Goal: Use online tool/utility: Utilize a website feature to perform a specific function

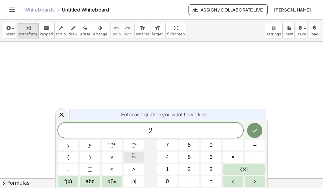
click at [132, 155] on icon "Fraction" at bounding box center [134, 158] width 8 height 8
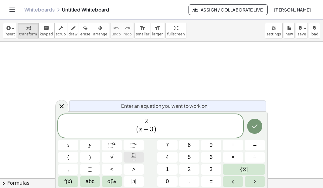
click at [132, 156] on icon "Fraction" at bounding box center [134, 158] width 8 height 8
click at [132, 155] on icon "Fraction" at bounding box center [134, 158] width 8 height 8
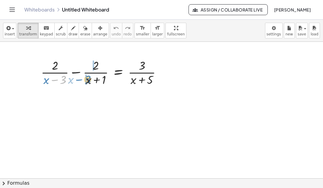
drag, startPoint x: 64, startPoint y: 80, endPoint x: 88, endPoint y: 80, distance: 23.9
click at [88, 80] on div at bounding box center [103, 72] width 131 height 30
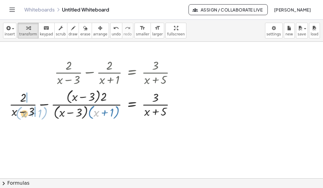
drag, startPoint x: 96, startPoint y: 115, endPoint x: 25, endPoint y: 115, distance: 70.3
click at [25, 115] on div at bounding box center [94, 104] width 177 height 34
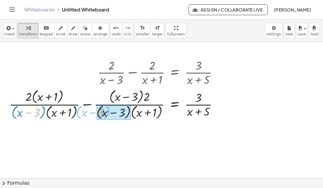
drag, startPoint x: 37, startPoint y: 115, endPoint x: 107, endPoint y: 114, distance: 70.0
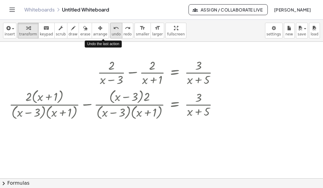
click at [112, 32] on span "undo" at bounding box center [116, 34] width 9 height 4
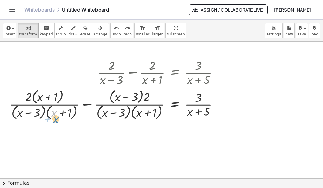
drag, startPoint x: 52, startPoint y: 112, endPoint x: 53, endPoint y: 117, distance: 5.6
click at [53, 117] on div at bounding box center [115, 104] width 219 height 34
drag, startPoint x: 61, startPoint y: 98, endPoint x: 130, endPoint y: 95, distance: 69.2
click at [130, 95] on div at bounding box center [115, 104] width 219 height 34
drag, startPoint x: 161, startPoint y: 116, endPoint x: 163, endPoint y: 111, distance: 5.7
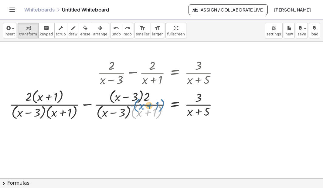
click at [163, 111] on div at bounding box center [115, 104] width 219 height 34
click at [162, 105] on div at bounding box center [115, 104] width 219 height 34
drag, startPoint x: 162, startPoint y: 105, endPoint x: 167, endPoint y: 106, distance: 5.2
click at [167, 106] on div at bounding box center [115, 104] width 219 height 34
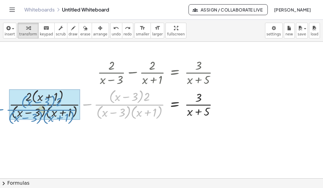
drag, startPoint x: 154, startPoint y: 103, endPoint x: 64, endPoint y: 106, distance: 89.5
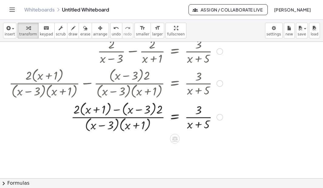
scroll to position [24, 0]
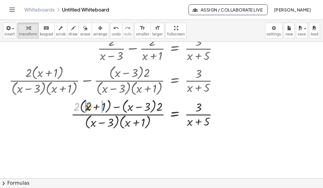
drag, startPoint x: 75, startPoint y: 106, endPoint x: 87, endPoint y: 105, distance: 12.4
click at [87, 105] on div at bounding box center [115, 114] width 219 height 34
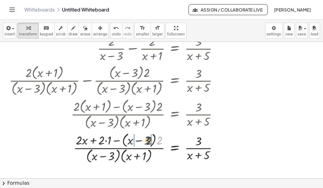
drag, startPoint x: 158, startPoint y: 141, endPoint x: 145, endPoint y: 141, distance: 13.4
click at [145, 141] on div at bounding box center [115, 148] width 219 height 34
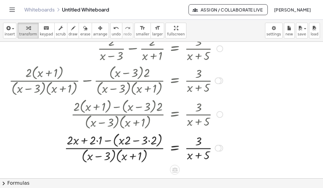
click at [127, 142] on div at bounding box center [115, 148] width 219 height 34
drag, startPoint x: 127, startPoint y: 142, endPoint x: 119, endPoint y: 142, distance: 7.9
drag, startPoint x: 109, startPoint y: 141, endPoint x: 118, endPoint y: 141, distance: 9.7
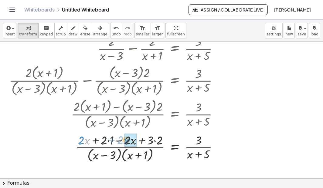
drag, startPoint x: 85, startPoint y: 141, endPoint x: 124, endPoint y: 140, distance: 39.1
click at [124, 140] on div at bounding box center [115, 148] width 219 height 32
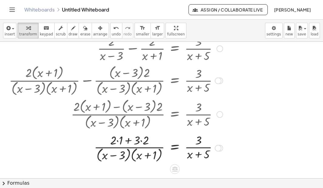
click at [116, 140] on div at bounding box center [115, 148] width 219 height 32
click at [137, 140] on div at bounding box center [115, 148] width 219 height 32
click at [133, 142] on div at bounding box center [115, 148] width 219 height 32
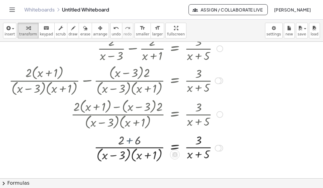
click at [133, 142] on div at bounding box center [115, 148] width 219 height 32
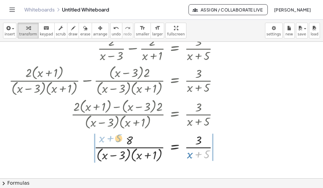
drag, startPoint x: 196, startPoint y: 151, endPoint x: 104, endPoint y: 134, distance: 93.7
click at [104, 134] on div at bounding box center [115, 148] width 219 height 32
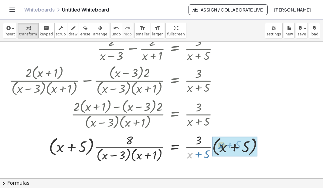
drag, startPoint x: 187, startPoint y: 155, endPoint x: 219, endPoint y: 145, distance: 33.5
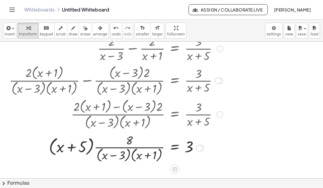
click at [158, 153] on div at bounding box center [115, 148] width 219 height 32
drag, startPoint x: 155, startPoint y: 147, endPoint x: 160, endPoint y: 143, distance: 6.7
click at [160, 143] on div at bounding box center [115, 148] width 219 height 32
click at [154, 147] on div at bounding box center [115, 148] width 219 height 32
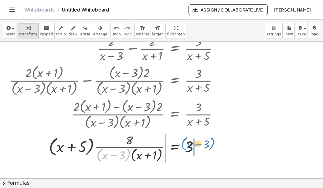
drag, startPoint x: 129, startPoint y: 156, endPoint x: 215, endPoint y: 145, distance: 86.8
click at [215, 145] on div at bounding box center [115, 148] width 219 height 32
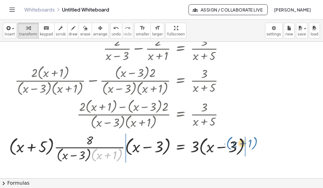
drag, startPoint x: 94, startPoint y: 155, endPoint x: 229, endPoint y: 143, distance: 136.3
click at [229, 143] on div at bounding box center [132, 148] width 252 height 32
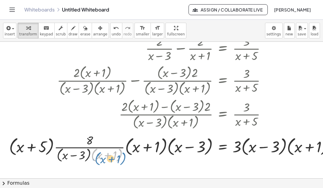
drag, startPoint x: 94, startPoint y: 155, endPoint x: 99, endPoint y: 154, distance: 5.3
click at [99, 154] on div at bounding box center [174, 148] width 336 height 32
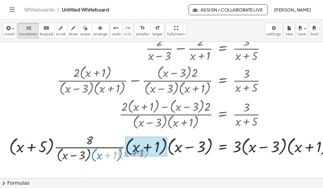
drag, startPoint x: 109, startPoint y: 153, endPoint x: 135, endPoint y: 150, distance: 26.2
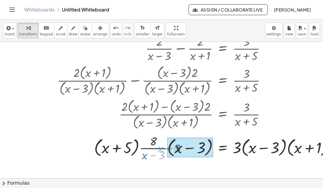
drag, startPoint x: 158, startPoint y: 154, endPoint x: 184, endPoint y: 144, distance: 27.6
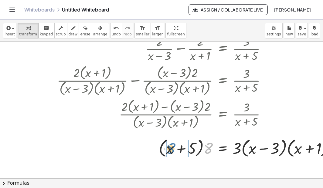
drag, startPoint x: 211, startPoint y: 149, endPoint x: 172, endPoint y: 149, distance: 38.5
click at [172, 149] on div at bounding box center [198, 147] width 288 height 23
click at [196, 150] on div at bounding box center [198, 147] width 288 height 23
click at [203, 146] on div at bounding box center [198, 147] width 288 height 23
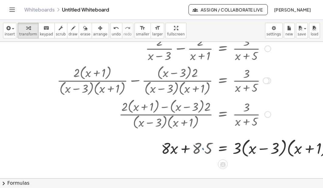
click at [203, 146] on div at bounding box center [198, 147] width 288 height 23
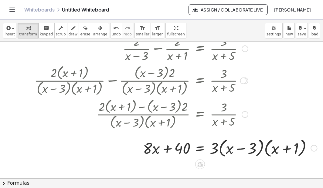
click at [229, 149] on div at bounding box center [175, 147] width 288 height 23
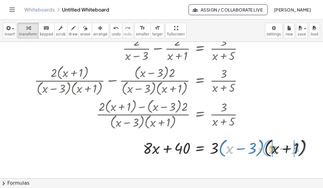
drag, startPoint x: 223, startPoint y: 149, endPoint x: 271, endPoint y: 149, distance: 47.9
click at [271, 149] on div at bounding box center [175, 147] width 288 height 23
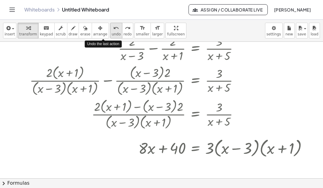
click at [113, 30] on icon "undo" at bounding box center [116, 28] width 6 height 7
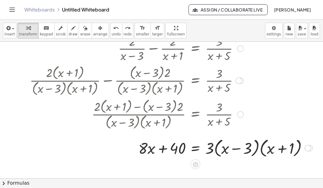
click at [226, 147] on div at bounding box center [171, 147] width 288 height 23
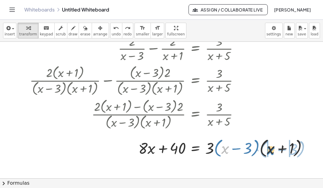
drag, startPoint x: 226, startPoint y: 147, endPoint x: 272, endPoint y: 149, distance: 46.7
click at [272, 149] on div at bounding box center [171, 147] width 288 height 23
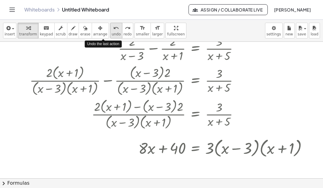
click at [113, 30] on icon "undo" at bounding box center [116, 28] width 6 height 7
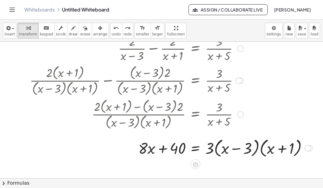
click at [269, 147] on div at bounding box center [171, 147] width 288 height 23
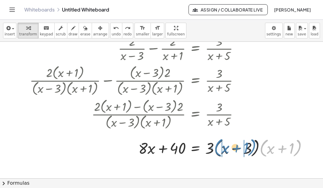
drag, startPoint x: 298, startPoint y: 140, endPoint x: 253, endPoint y: 139, distance: 45.5
click at [253, 139] on div at bounding box center [171, 147] width 288 height 23
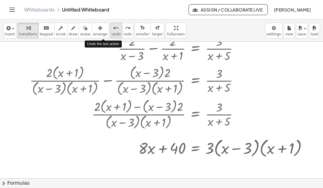
click at [113, 26] on icon "undo" at bounding box center [116, 28] width 6 height 7
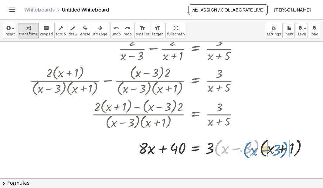
drag, startPoint x: 219, startPoint y: 144, endPoint x: 249, endPoint y: 145, distance: 30.1
click at [249, 145] on div at bounding box center [171, 147] width 288 height 23
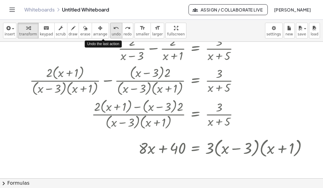
click at [113, 30] on icon "undo" at bounding box center [116, 28] width 6 height 7
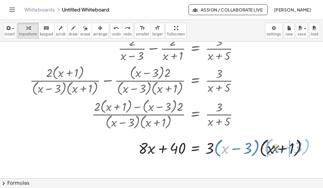
drag, startPoint x: 226, startPoint y: 150, endPoint x: 276, endPoint y: 149, distance: 50.3
click at [276, 149] on div at bounding box center [171, 147] width 288 height 23
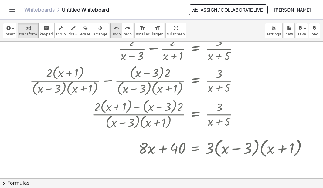
click at [112, 32] on span "undo" at bounding box center [116, 34] width 9 height 4
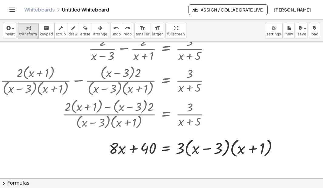
scroll to position [24, 69]
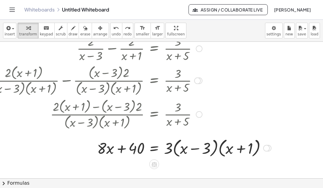
click at [227, 149] on div at bounding box center [129, 147] width 288 height 23
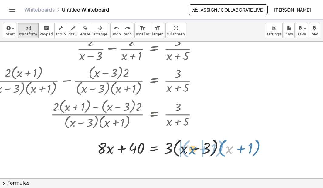
drag, startPoint x: 227, startPoint y: 149, endPoint x: 190, endPoint y: 149, distance: 37.0
click at [190, 149] on div at bounding box center [129, 147] width 288 height 23
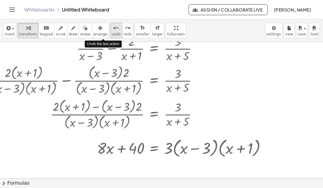
click at [113, 28] on icon "undo" at bounding box center [116, 28] width 6 height 7
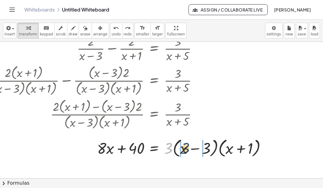
drag, startPoint x: 167, startPoint y: 147, endPoint x: 185, endPoint y: 146, distance: 18.5
click at [185, 146] on div at bounding box center [129, 147] width 288 height 23
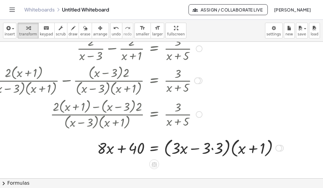
click at [213, 147] on div at bounding box center [135, 147] width 301 height 23
click at [213, 147] on div at bounding box center [128, 147] width 287 height 23
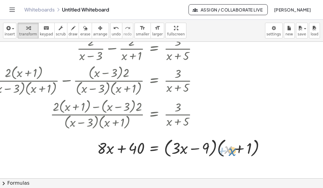
drag, startPoint x: 224, startPoint y: 151, endPoint x: 229, endPoint y: 152, distance: 4.7
click at [229, 152] on div at bounding box center [128, 147] width 287 height 23
click at [255, 147] on div at bounding box center [128, 147] width 287 height 23
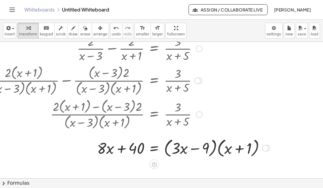
click at [255, 147] on div at bounding box center [128, 147] width 287 height 23
click at [209, 144] on div at bounding box center [128, 147] width 287 height 23
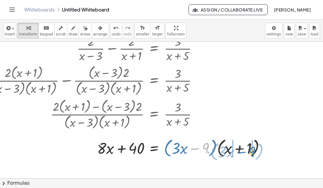
drag, startPoint x: 202, startPoint y: 147, endPoint x: 249, endPoint y: 151, distance: 46.5
click at [249, 151] on div at bounding box center [128, 147] width 287 height 23
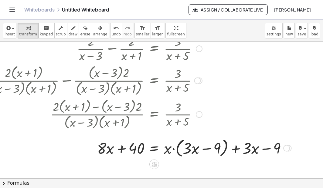
click at [168, 149] on div at bounding box center [139, 147] width 309 height 23
drag, startPoint x: 168, startPoint y: 149, endPoint x: 187, endPoint y: 149, distance: 19.4
click at [187, 149] on div at bounding box center [139, 147] width 309 height 23
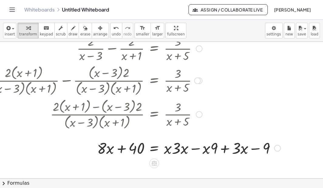
click at [175, 149] on div at bounding box center [134, 147] width 298 height 21
click at [182, 149] on div at bounding box center [134, 147] width 298 height 21
drag, startPoint x: 182, startPoint y: 149, endPoint x: 174, endPoint y: 150, distance: 8.2
click at [174, 150] on div at bounding box center [134, 147] width 298 height 21
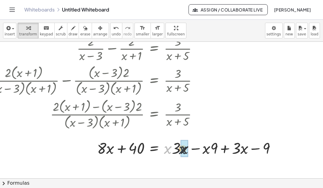
drag, startPoint x: 165, startPoint y: 149, endPoint x: 183, endPoint y: 149, distance: 18.5
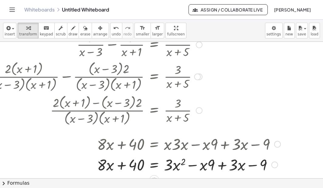
scroll to position [29, 69]
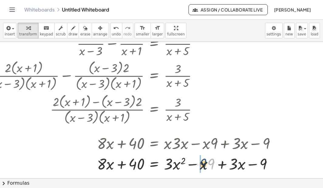
drag, startPoint x: 210, startPoint y: 168, endPoint x: 202, endPoint y: 168, distance: 8.2
click at [202, 168] on div at bounding box center [134, 163] width 298 height 21
click at [241, 166] on div at bounding box center [134, 163] width 298 height 21
drag, startPoint x: 244, startPoint y: 166, endPoint x: 211, endPoint y: 166, distance: 33.0
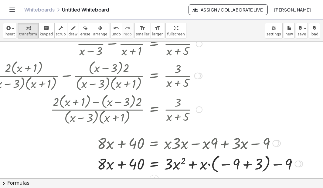
click at [234, 166] on div at bounding box center [145, 163] width 320 height 22
drag, startPoint x: 230, startPoint y: 166, endPoint x: 264, endPoint y: 165, distance: 33.7
click at [264, 165] on div at bounding box center [145, 163] width 320 height 22
click at [259, 165] on div at bounding box center [145, 163] width 320 height 22
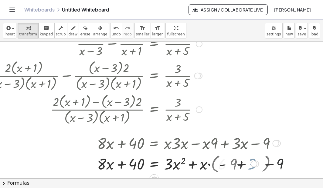
click at [259, 165] on div at bounding box center [134, 163] width 298 height 21
click at [220, 165] on div at bounding box center [134, 163] width 298 height 21
click at [212, 166] on div at bounding box center [134, 163] width 298 height 21
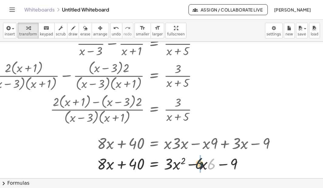
drag, startPoint x: 212, startPoint y: 166, endPoint x: 198, endPoint y: 165, distance: 14.0
drag, startPoint x: 179, startPoint y: 162, endPoint x: 255, endPoint y: 165, distance: 76.7
click at [255, 165] on div at bounding box center [134, 163] width 298 height 21
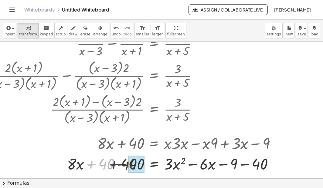
drag, startPoint x: 100, startPoint y: 164, endPoint x: 125, endPoint y: 164, distance: 25.5
click at [125, 164] on div at bounding box center [134, 163] width 298 height 21
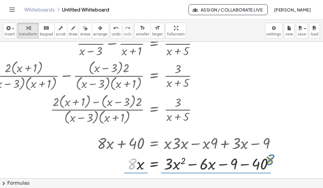
drag, startPoint x: 132, startPoint y: 163, endPoint x: 275, endPoint y: 160, distance: 143.1
click at [275, 160] on div at bounding box center [134, 163] width 298 height 21
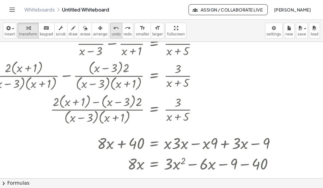
click at [112, 33] on span "undo" at bounding box center [116, 34] width 9 height 4
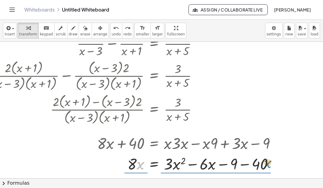
drag, startPoint x: 139, startPoint y: 168, endPoint x: 267, endPoint y: 166, distance: 128.5
click at [267, 166] on div at bounding box center [145, 163] width 318 height 21
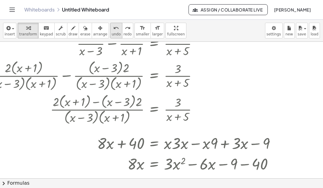
click at [112, 33] on span "undo" at bounding box center [116, 34] width 9 height 4
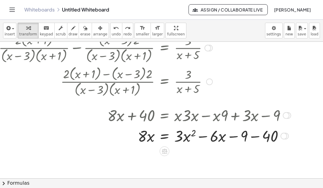
scroll to position [105, 58]
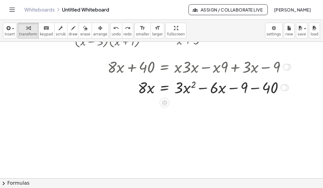
click at [147, 86] on div at bounding box center [155, 87] width 318 height 21
click at [142, 86] on div at bounding box center [155, 87] width 318 height 21
drag, startPoint x: 142, startPoint y: 86, endPoint x: 301, endPoint y: 83, distance: 159.2
click at [301, 83] on div at bounding box center [155, 87] width 318 height 21
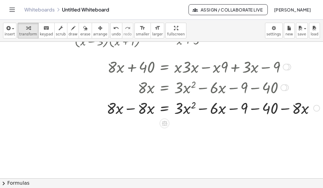
click at [143, 110] on div at bounding box center [159, 107] width 326 height 21
click at [142, 109] on div at bounding box center [159, 107] width 326 height 21
drag, startPoint x: 142, startPoint y: 109, endPoint x: 114, endPoint y: 108, distance: 27.6
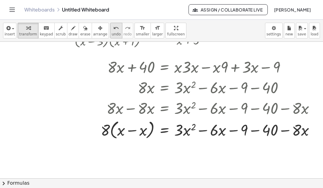
click at [112, 33] on span "undo" at bounding box center [116, 34] width 9 height 4
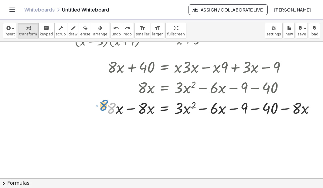
drag, startPoint x: 113, startPoint y: 107, endPoint x: 107, endPoint y: 104, distance: 7.3
click at [107, 104] on div at bounding box center [162, 107] width 321 height 21
drag, startPoint x: 119, startPoint y: 109, endPoint x: 141, endPoint y: 108, distance: 21.8
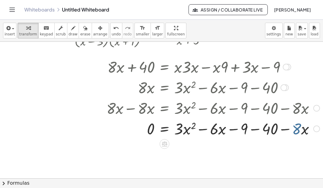
click at [296, 130] on div at bounding box center [159, 128] width 326 height 21
drag, startPoint x: 305, startPoint y: 131, endPoint x: 223, endPoint y: 131, distance: 81.8
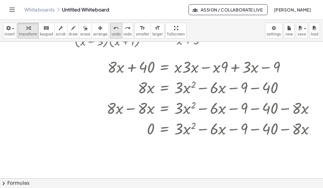
click at [110, 31] on button "undo undo" at bounding box center [116, 31] width 12 height 16
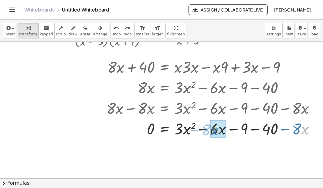
drag, startPoint x: 304, startPoint y: 131, endPoint x: 213, endPoint y: 132, distance: 90.3
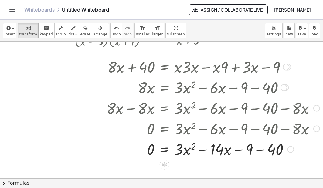
click at [278, 154] on div at bounding box center [159, 149] width 326 height 21
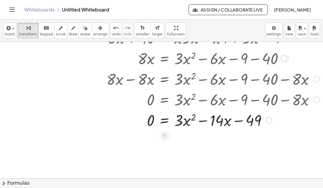
scroll to position [136, 58]
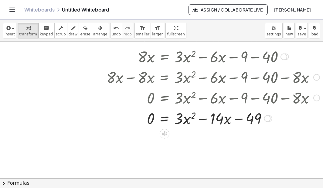
click at [266, 120] on div at bounding box center [266, 118] width 7 height 7
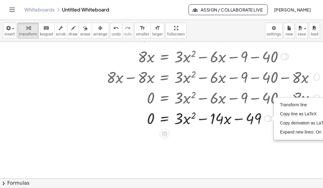
click at [260, 125] on div at bounding box center [159, 118] width 326 height 21
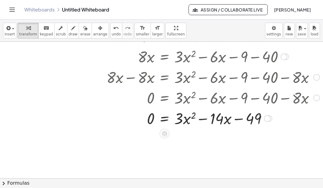
click at [259, 122] on div at bounding box center [159, 118] width 326 height 21
click at [227, 119] on div at bounding box center [159, 118] width 326 height 21
drag, startPoint x: 255, startPoint y: 121, endPoint x: 165, endPoint y: 115, distance: 90.5
click at [165, 115] on div at bounding box center [159, 118] width 326 height 21
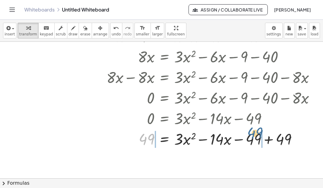
drag, startPoint x: 145, startPoint y: 137, endPoint x: 262, endPoint y: 131, distance: 116.3
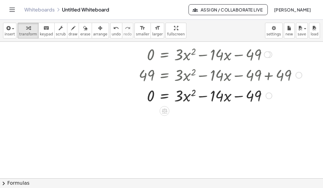
scroll to position [200, 58]
click at [169, 108] on div at bounding box center [164, 111] width 10 height 10
click at [222, 96] on div at bounding box center [159, 95] width 326 height 21
drag, startPoint x: 222, startPoint y: 96, endPoint x: 223, endPoint y: 124, distance: 27.6
click at [223, 124] on div "+ · 2 · ( + x − 3 ) − · 2 · ( + x + 1 ) = · 3 · ( + x + 5 ) + · 2 · ( + x − 3 )…" at bounding box center [146, 48] width 408 height 412
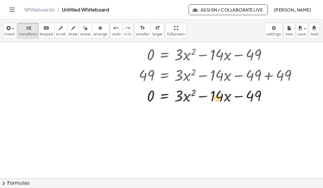
click at [219, 100] on div at bounding box center [159, 95] width 326 height 21
click at [222, 93] on div at bounding box center [159, 95] width 326 height 21
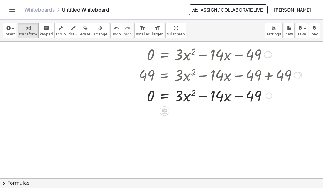
drag, startPoint x: 222, startPoint y: 93, endPoint x: 214, endPoint y: 94, distance: 8.2
click at [214, 94] on div at bounding box center [159, 95] width 326 height 21
drag, startPoint x: 219, startPoint y: 96, endPoint x: 215, endPoint y: 118, distance: 22.0
click at [267, 95] on div at bounding box center [268, 95] width 7 height 7
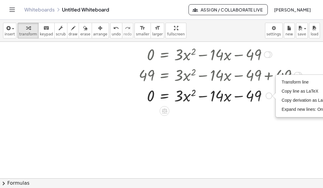
click at [260, 99] on div at bounding box center [159, 95] width 326 height 21
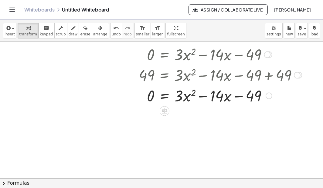
drag, startPoint x: 182, startPoint y: 96, endPoint x: 178, endPoint y: 99, distance: 5.6
click at [178, 99] on div at bounding box center [159, 95] width 326 height 21
click at [216, 98] on div at bounding box center [159, 95] width 326 height 21
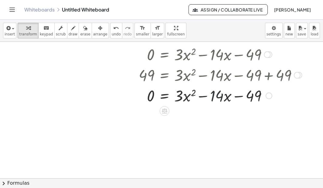
click at [216, 98] on div at bounding box center [159, 95] width 326 height 21
click at [216, 99] on div at bounding box center [159, 95] width 326 height 21
click at [268, 93] on div "Transform line Copy line as LaTeX Copy derivation as LaTeX Expand new lines: On" at bounding box center [268, 95] width 7 height 7
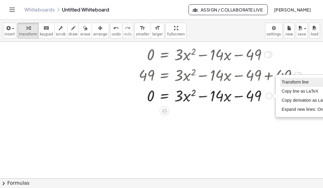
click at [291, 82] on span "Transform line" at bounding box center [294, 82] width 27 height 5
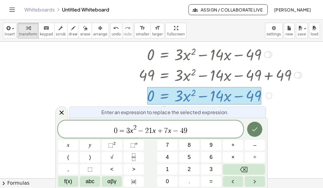
click at [249, 130] on button "Done" at bounding box center [254, 129] width 15 height 15
click at [249, 130] on div at bounding box center [146, 48] width 408 height 412
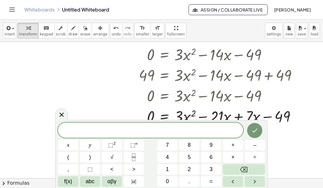
click at [271, 131] on div at bounding box center [146, 48] width 408 height 412
click at [62, 115] on icon at bounding box center [61, 114] width 7 height 7
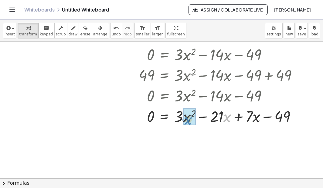
drag, startPoint x: 226, startPoint y: 119, endPoint x: 187, endPoint y: 122, distance: 38.6
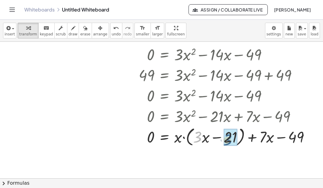
drag, startPoint x: 196, startPoint y: 137, endPoint x: 230, endPoint y: 138, distance: 34.0
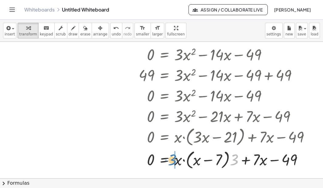
drag, startPoint x: 233, startPoint y: 157, endPoint x: 172, endPoint y: 157, distance: 60.6
click at [172, 157] on div at bounding box center [159, 159] width 326 height 23
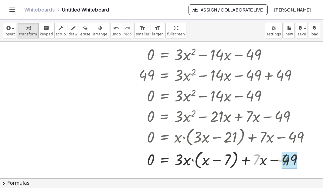
drag, startPoint x: 256, startPoint y: 159, endPoint x: 286, endPoint y: 160, distance: 29.4
drag, startPoint x: 300, startPoint y: 158, endPoint x: 251, endPoint y: 157, distance: 49.1
click at [251, 157] on div at bounding box center [159, 159] width 326 height 23
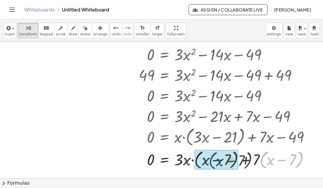
drag, startPoint x: 264, startPoint y: 160, endPoint x: 209, endPoint y: 159, distance: 55.8
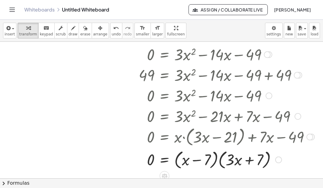
scroll to position [255, 58]
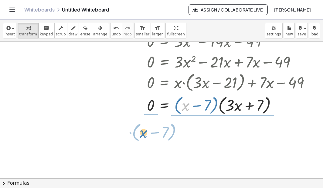
drag, startPoint x: 186, startPoint y: 106, endPoint x: 143, endPoint y: 132, distance: 50.6
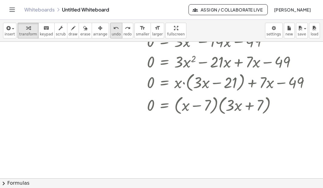
click at [113, 31] on icon "undo" at bounding box center [116, 28] width 6 height 7
